Goal: Navigation & Orientation: Find specific page/section

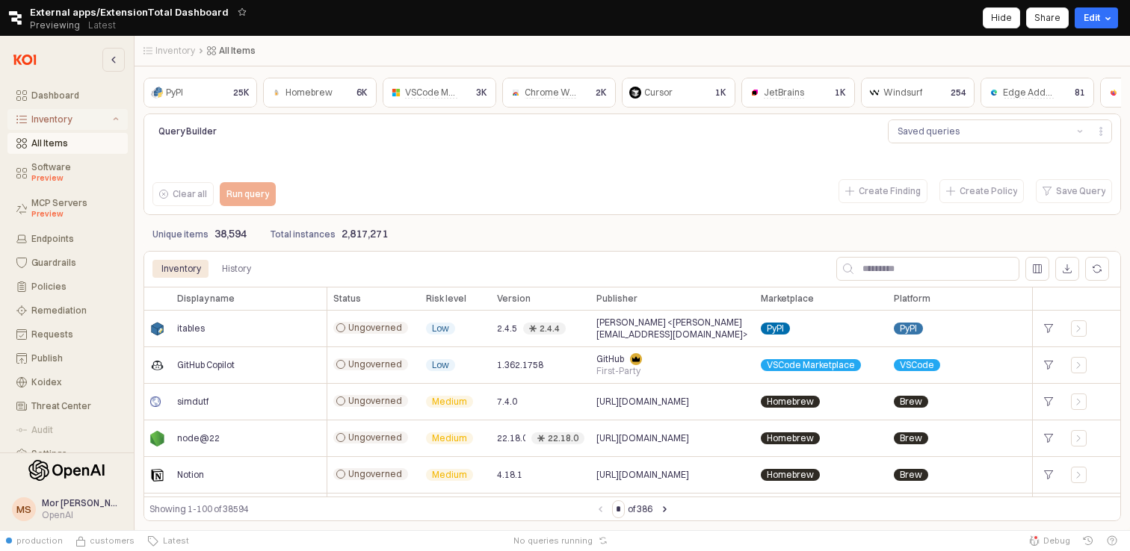
click at [56, 123] on div "Inventory" at bounding box center [70, 119] width 78 height 10
click at [55, 151] on button "Endpoints" at bounding box center [67, 143] width 120 height 21
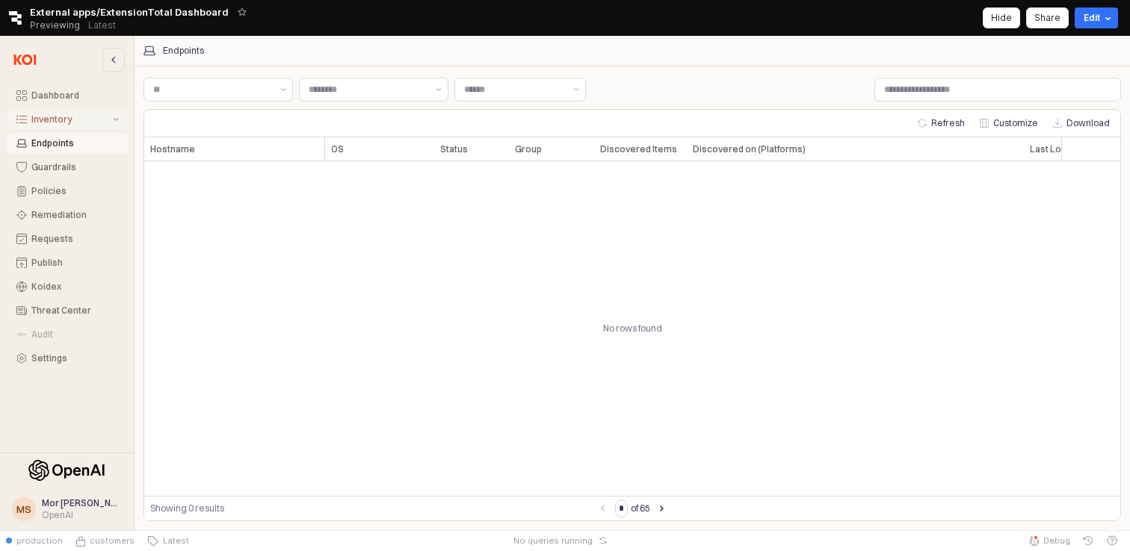
click at [63, 123] on div "Inventory" at bounding box center [70, 119] width 78 height 10
click at [60, 145] on div "All Items" at bounding box center [74, 143] width 87 height 10
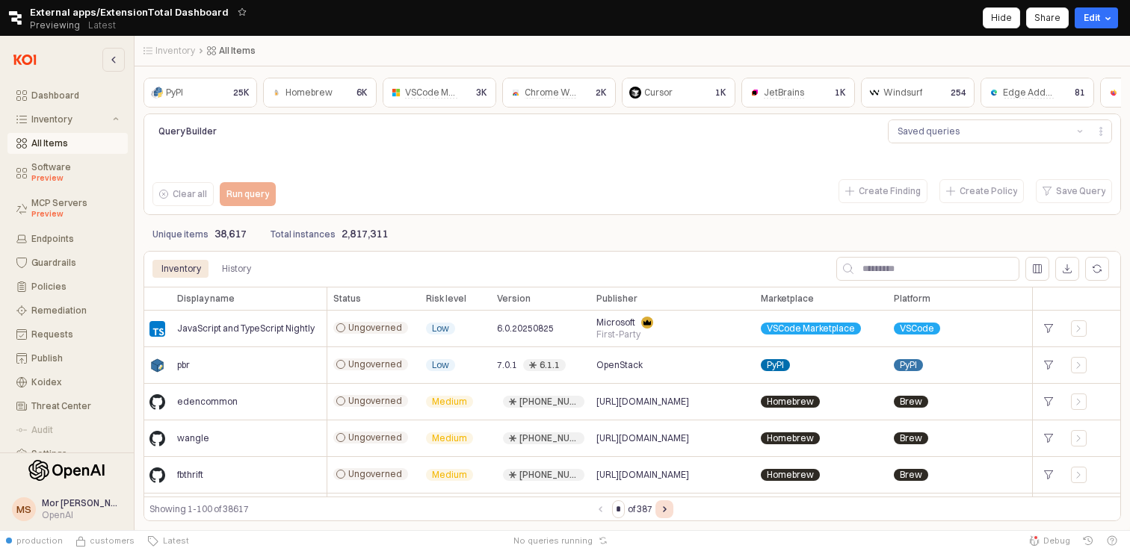
click at [666, 504] on button "Next page" at bounding box center [664, 510] width 18 height 18
type input "*"
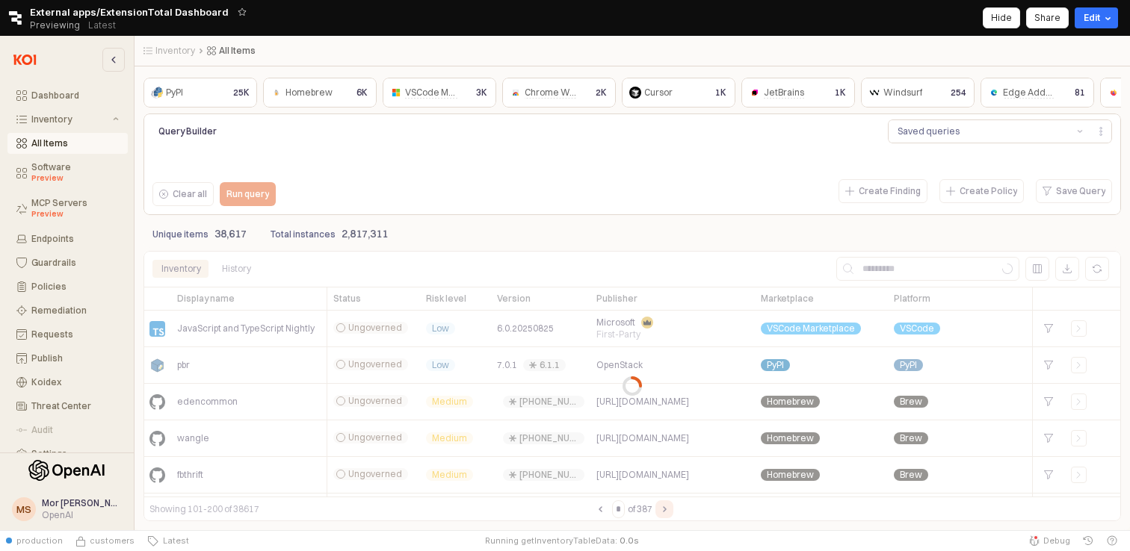
click at [666, 504] on div "App Frame" at bounding box center [631, 386] width 977 height 270
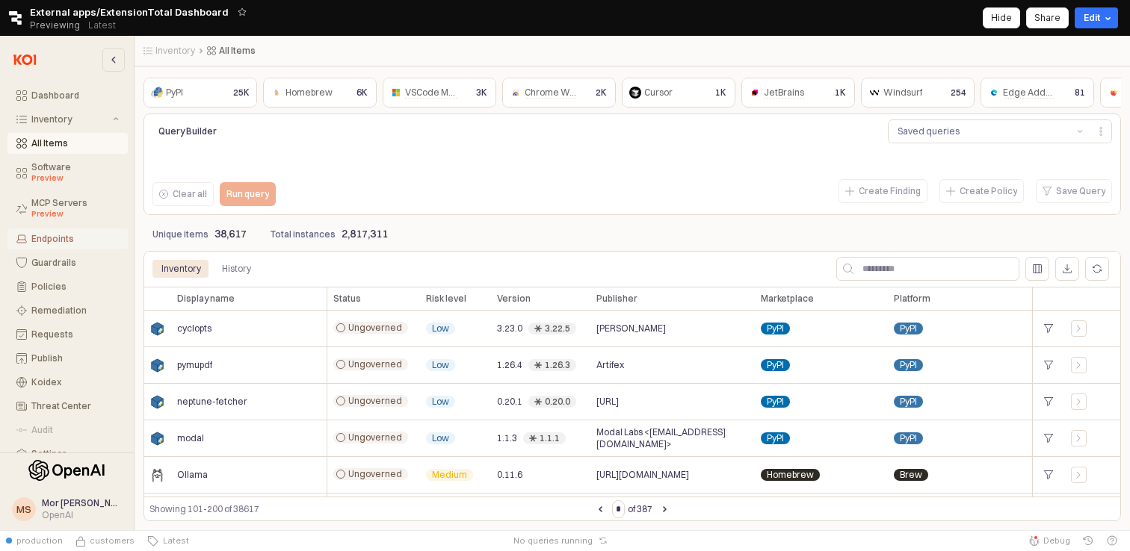
click at [66, 237] on div "Endpoints" at bounding box center [74, 239] width 87 height 10
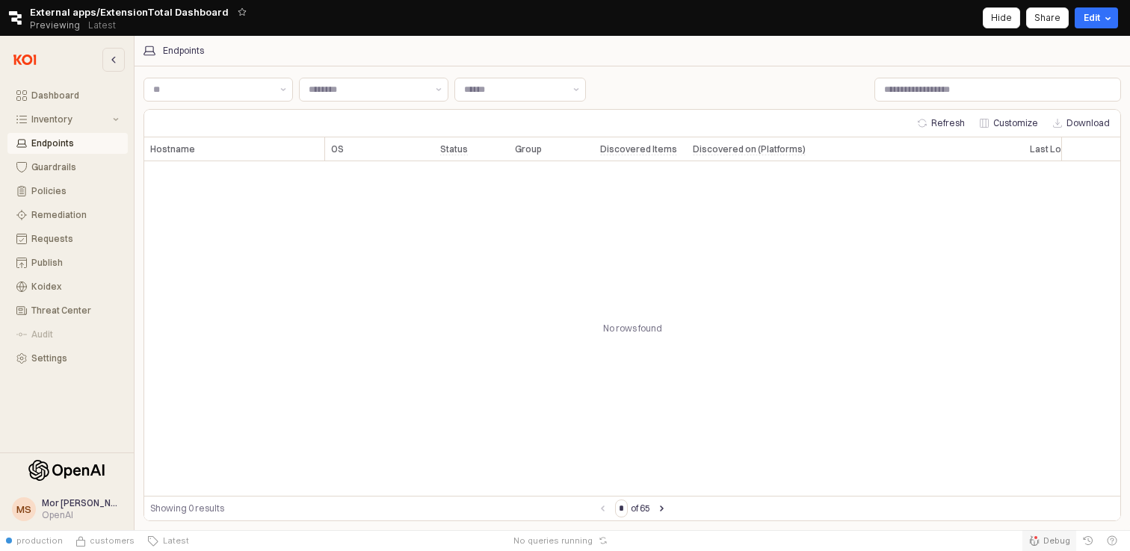
click at [1056, 536] on span "Debug" at bounding box center [1056, 541] width 27 height 12
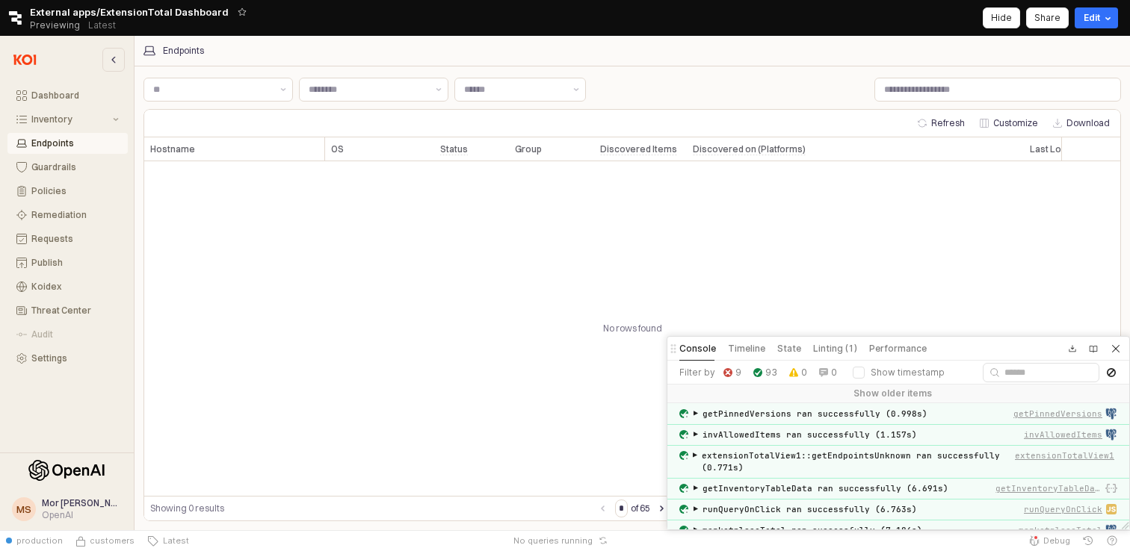
scroll to position [1045, 0]
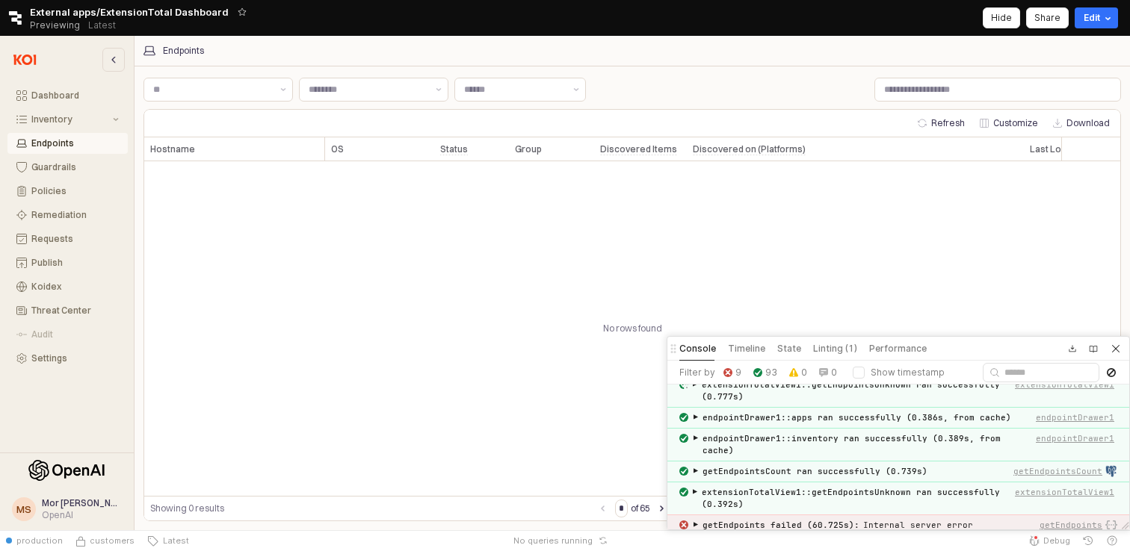
click at [694, 519] on span "▶" at bounding box center [695, 525] width 4 height 12
click at [694, 523] on span "▶" at bounding box center [696, 525] width 12 height 4
click at [693, 519] on div "▶" at bounding box center [695, 523] width 9 height 9
click at [693, 523] on span "▶" at bounding box center [696, 525] width 12 height 4
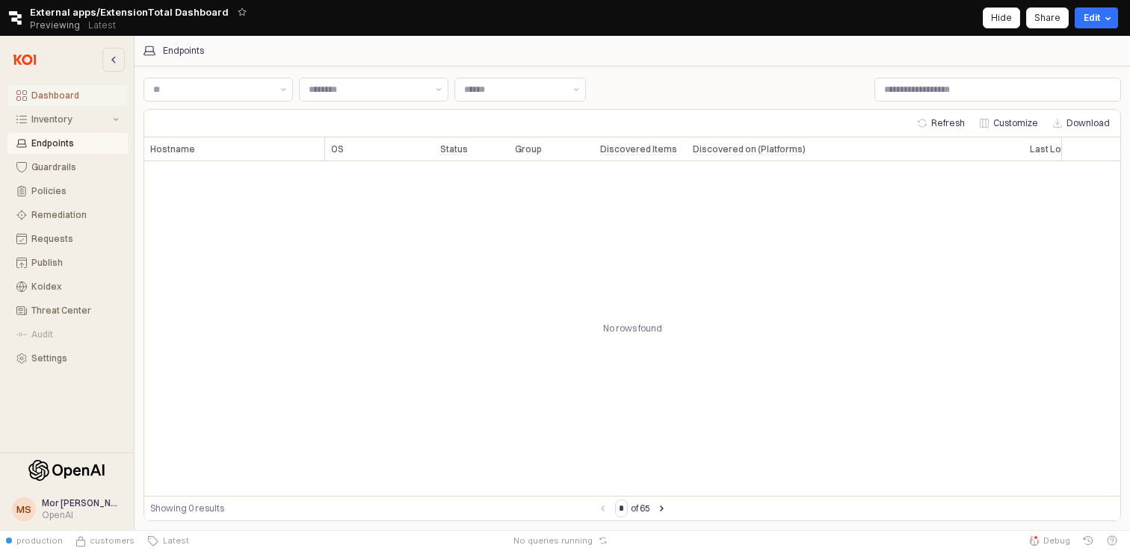
click at [83, 93] on div "Dashboard" at bounding box center [74, 95] width 87 height 10
